Goal: Find specific page/section: Find specific page/section

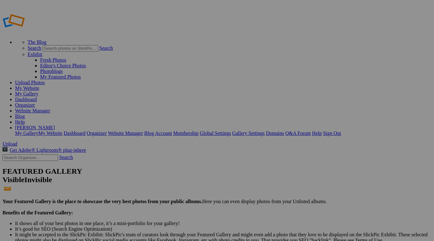
drag, startPoint x: 234, startPoint y: 175, endPoint x: 155, endPoint y: 90, distance: 115.8
drag, startPoint x: 112, startPoint y: 165, endPoint x: 160, endPoint y: 75, distance: 102.2
